Goal: Information Seeking & Learning: Learn about a topic

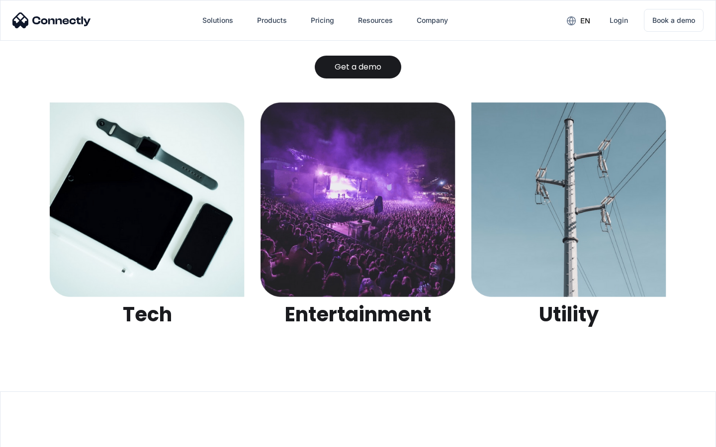
scroll to position [3137, 0]
